Goal: Transaction & Acquisition: Book appointment/travel/reservation

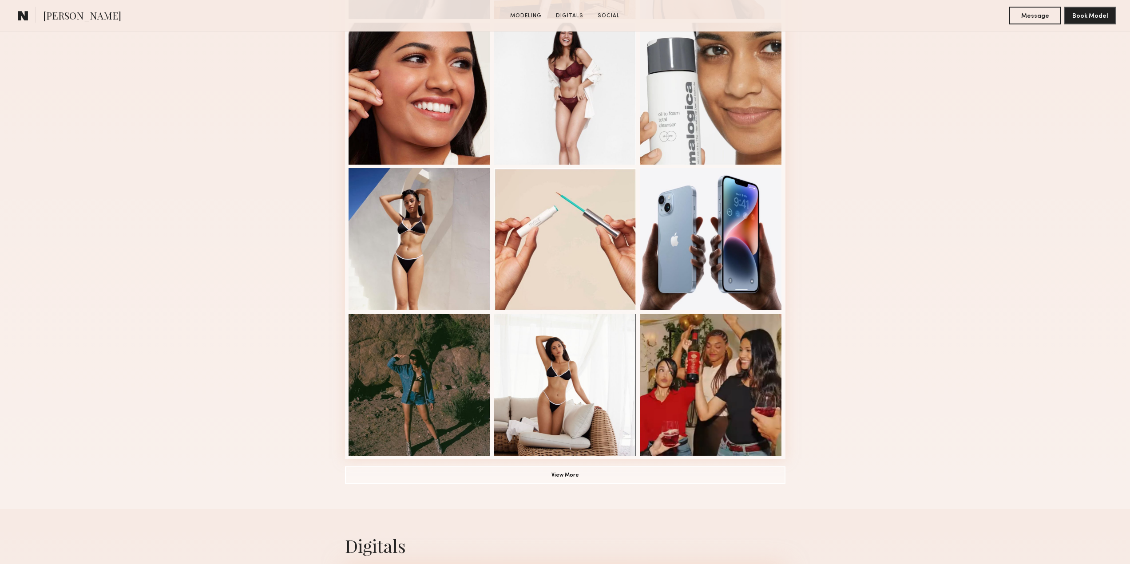
scroll to position [400, 0]
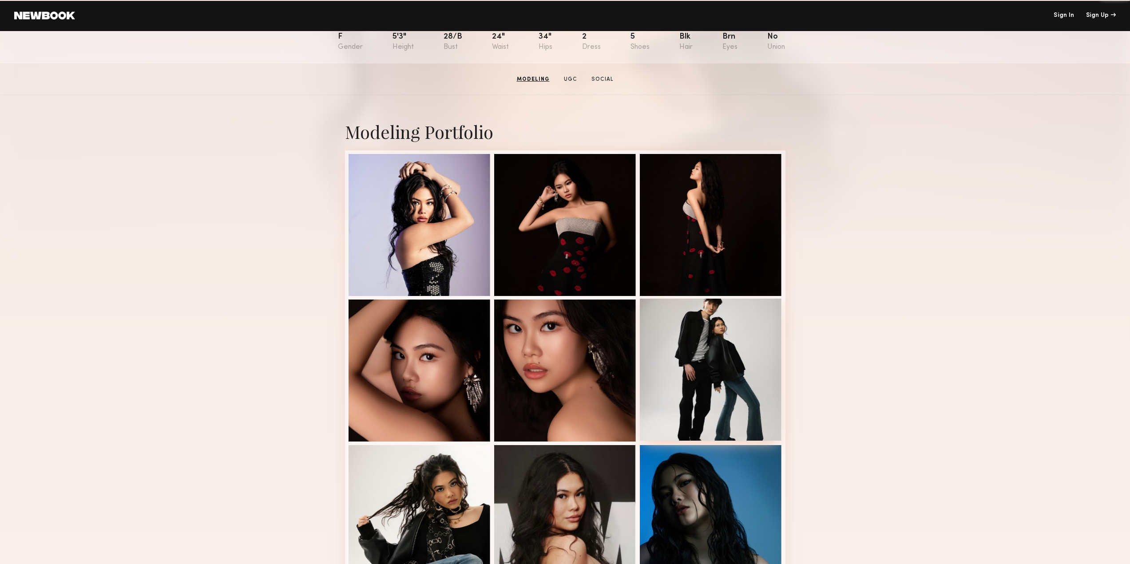
scroll to position [89, 0]
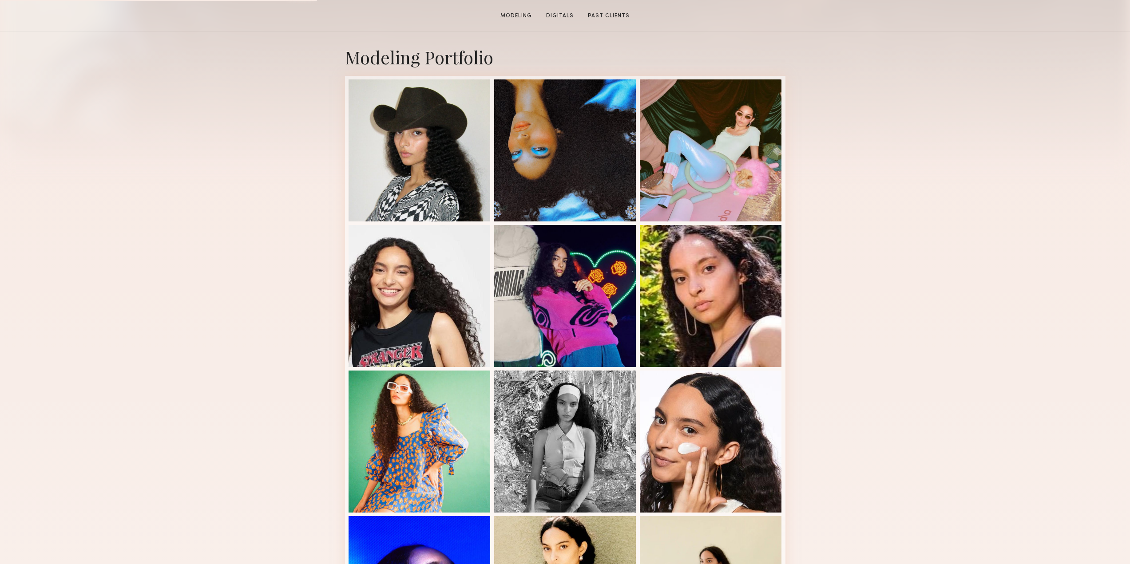
scroll to position [222, 0]
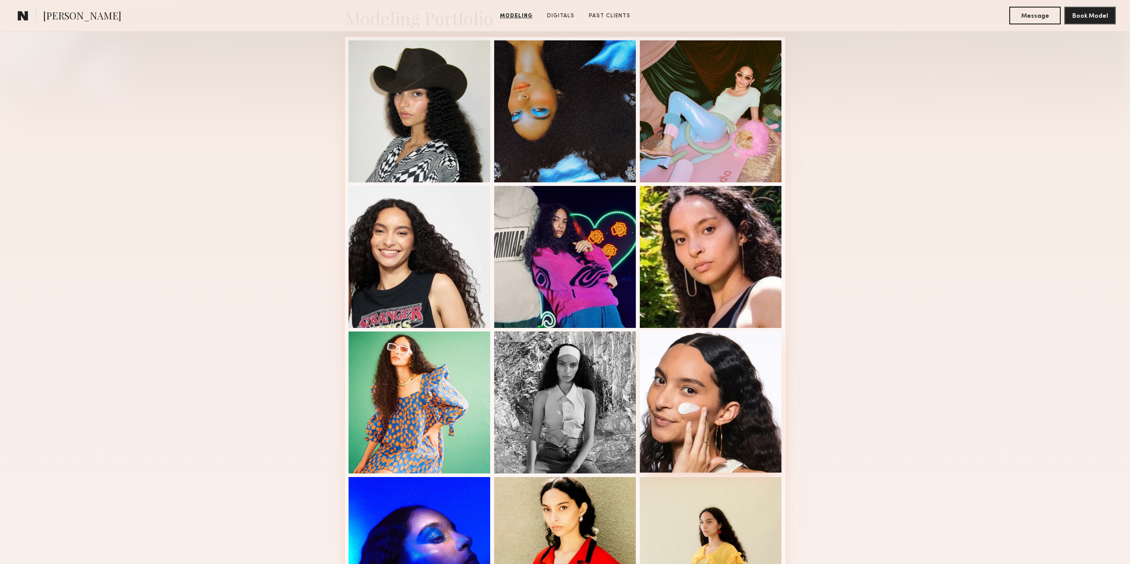
click at [715, 415] on div at bounding box center [711, 402] width 142 height 142
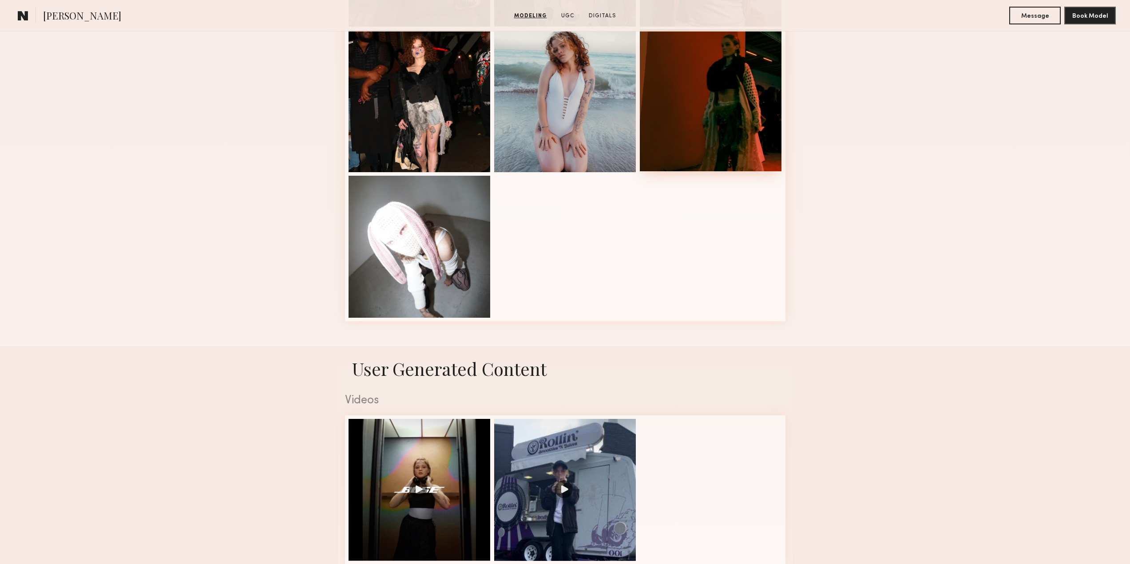
scroll to position [533, 0]
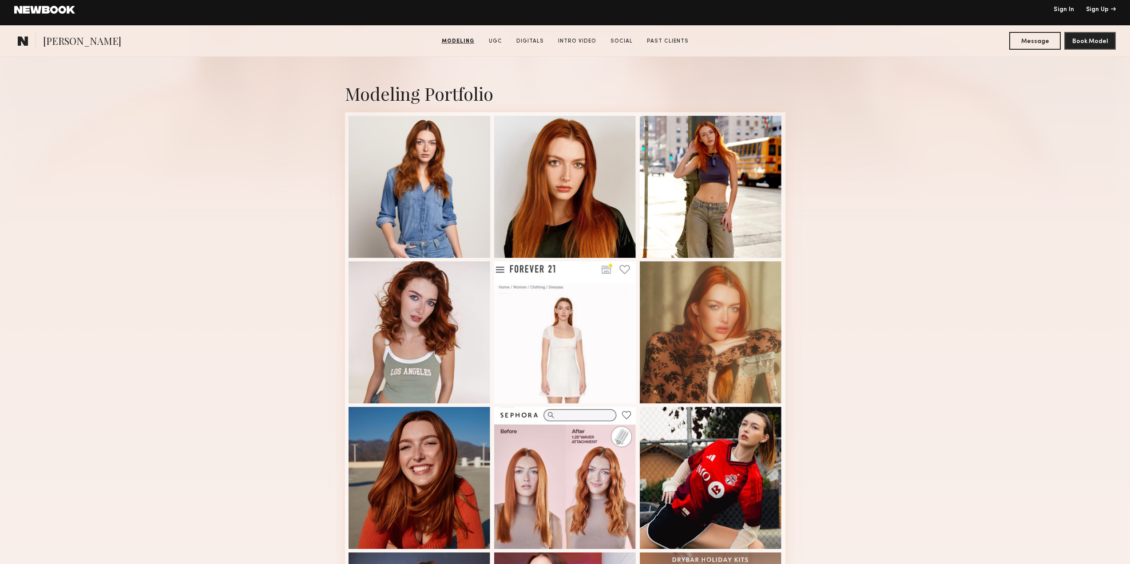
scroll to position [133, 0]
